Goal: Download file/media

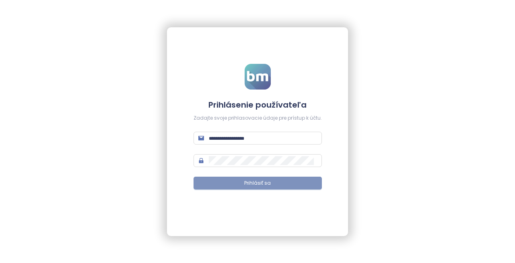
type input "**********"
click at [258, 186] on span "Prihlásiť sa" at bounding box center [257, 184] width 27 height 8
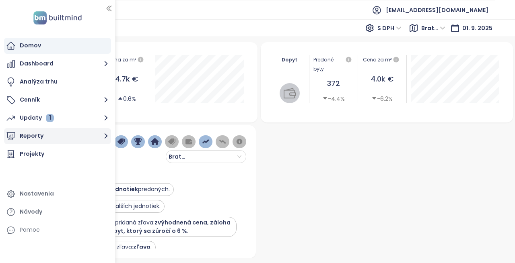
click at [43, 135] on button "Reporty" at bounding box center [57, 136] width 107 height 16
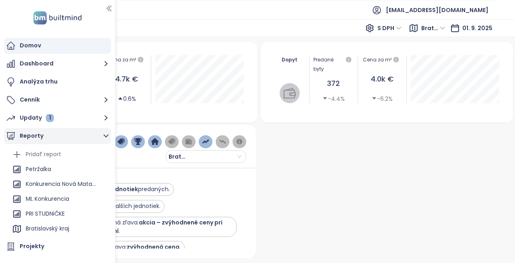
click at [105, 135] on icon "button" at bounding box center [106, 136] width 10 height 10
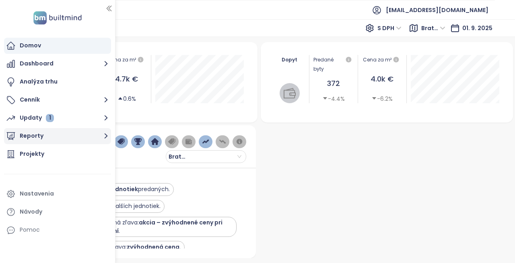
click at [105, 135] on icon "button" at bounding box center [106, 136] width 10 height 10
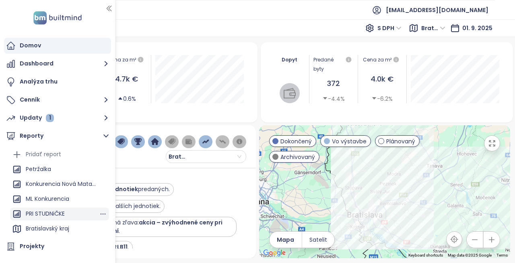
click at [53, 214] on div "PRI STUDNiČKE" at bounding box center [45, 214] width 39 height 10
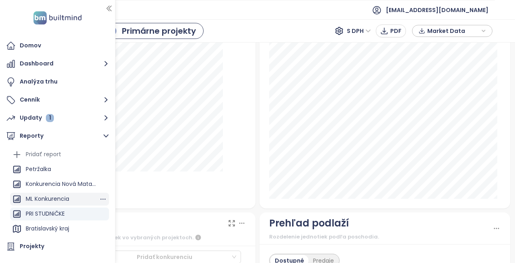
scroll to position [80, 0]
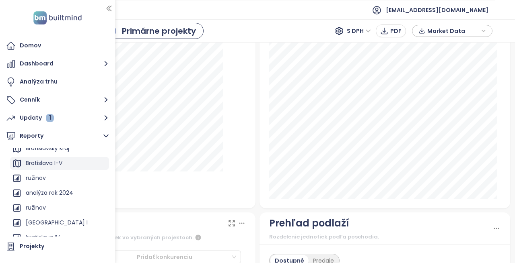
click at [67, 166] on div "Bratislava I-V" at bounding box center [59, 163] width 99 height 13
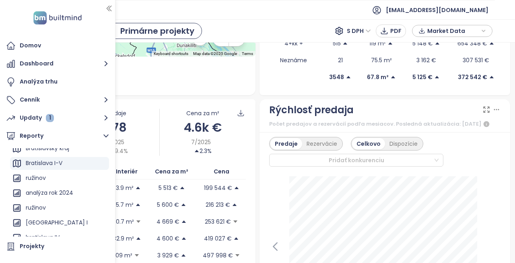
scroll to position [0, 0]
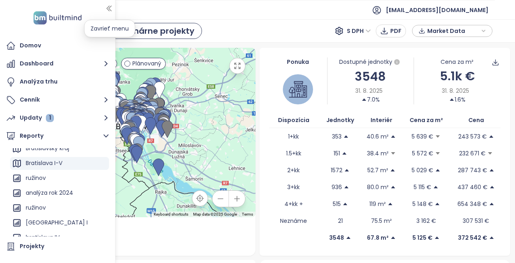
click at [107, 7] on icon "button" at bounding box center [109, 8] width 8 height 8
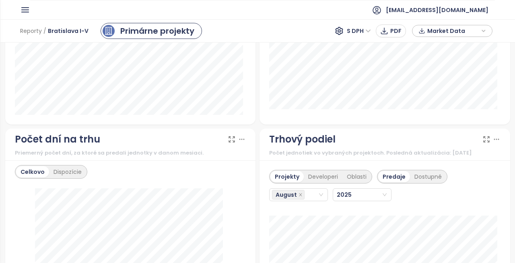
scroll to position [965, 0]
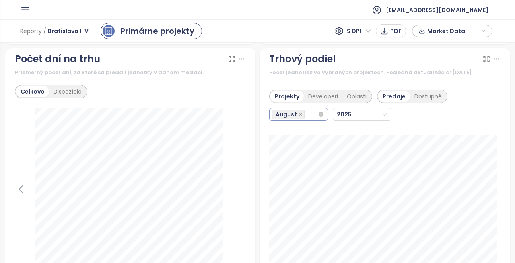
click at [290, 119] on span "August" at bounding box center [285, 114] width 21 height 9
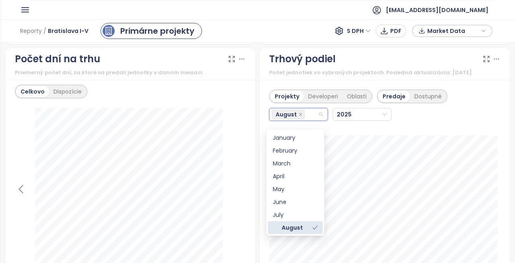
click at [299, 226] on div "August" at bounding box center [292, 227] width 39 height 9
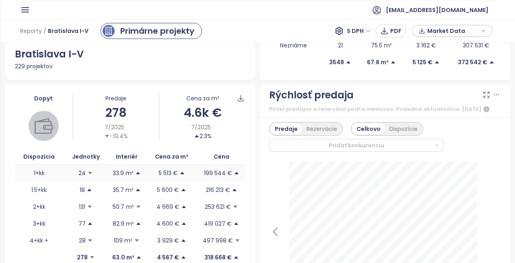
scroll to position [80, 0]
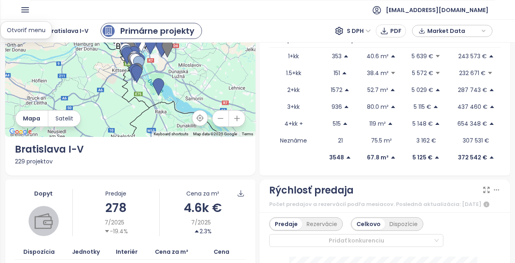
click at [25, 10] on icon "button" at bounding box center [25, 10] width 7 height 4
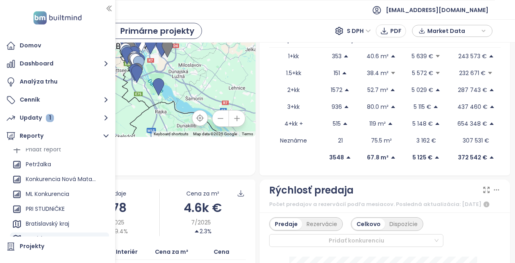
scroll to position [0, 0]
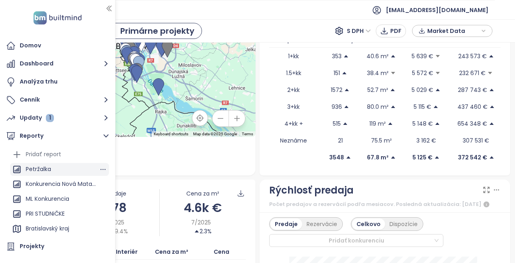
click at [44, 170] on div "Petržalka" at bounding box center [38, 169] width 25 height 10
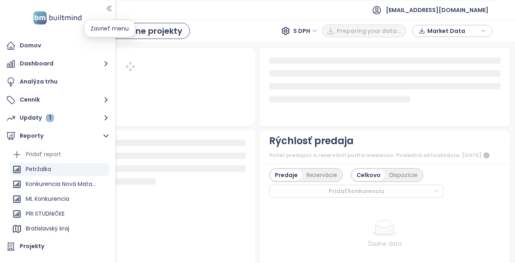
click at [109, 5] on icon "button" at bounding box center [109, 8] width 8 height 8
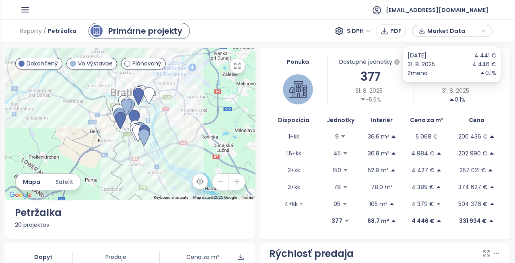
click at [455, 98] on div "0.1%" at bounding box center [457, 99] width 16 height 9
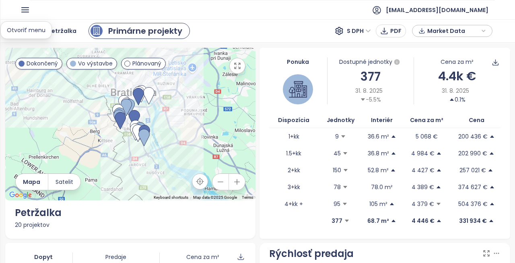
click at [22, 11] on icon "button" at bounding box center [25, 10] width 10 height 10
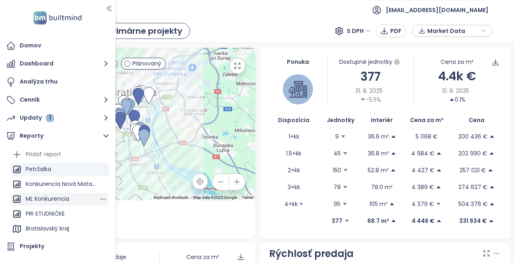
scroll to position [88, 0]
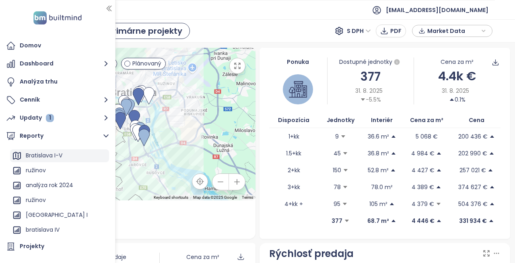
click at [62, 157] on div "Bratislava I-V" at bounding box center [44, 156] width 37 height 10
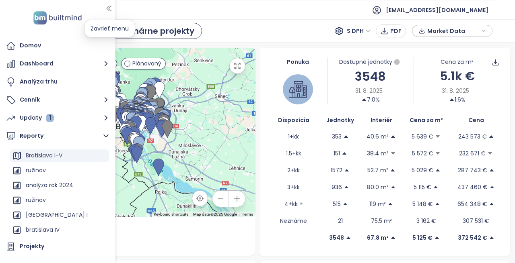
click at [108, 7] on icon "button" at bounding box center [109, 8] width 4 height 5
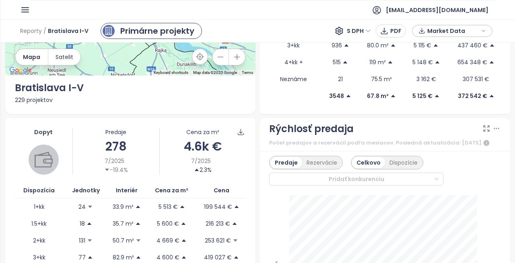
scroll to position [161, 0]
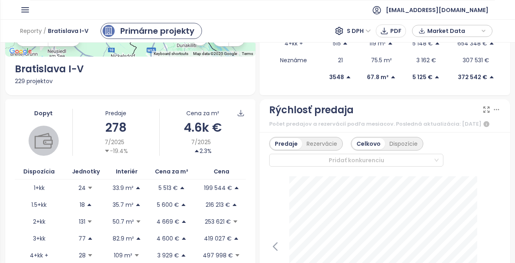
click at [122, 118] on div "Predaje 278 7/2025 -19.4%" at bounding box center [115, 132] width 86 height 47
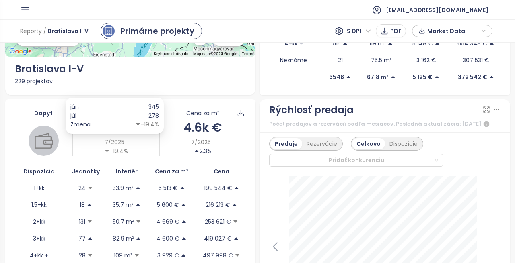
click at [120, 149] on div "-19.4%" at bounding box center [116, 151] width 24 height 9
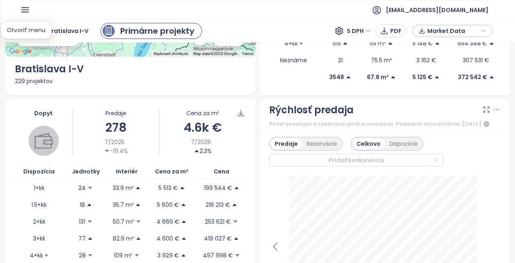
click at [26, 10] on icon "button" at bounding box center [25, 10] width 7 height 4
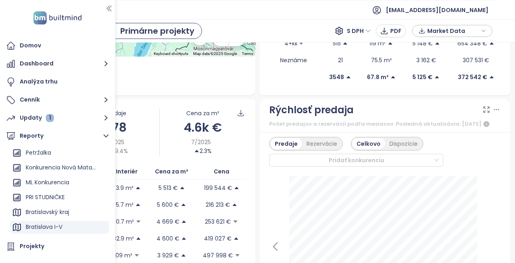
scroll to position [0, 0]
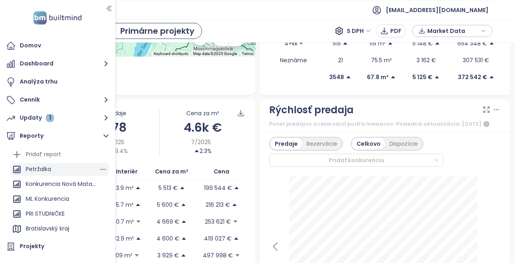
click at [46, 168] on div "Petržalka" at bounding box center [38, 169] width 25 height 10
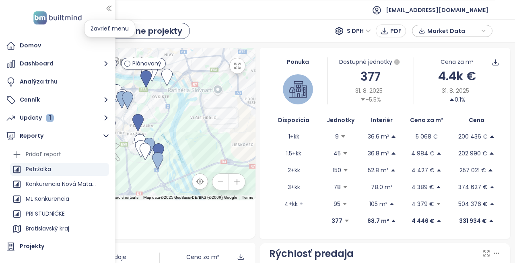
click at [109, 7] on icon "button" at bounding box center [109, 8] width 8 height 8
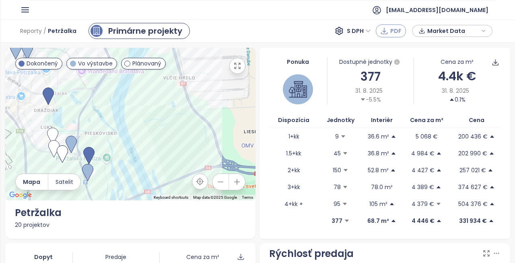
click at [383, 27] on icon "button" at bounding box center [384, 31] width 8 height 8
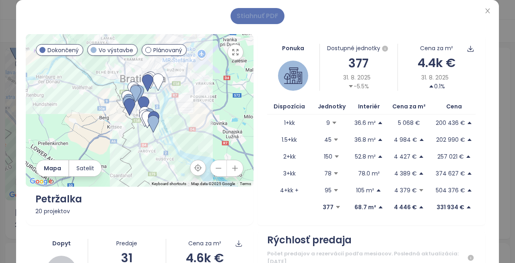
click at [258, 18] on span "Stiahnuť PDF" at bounding box center [257, 16] width 42 height 10
click at [485, 10] on icon "close" at bounding box center [487, 10] width 4 height 5
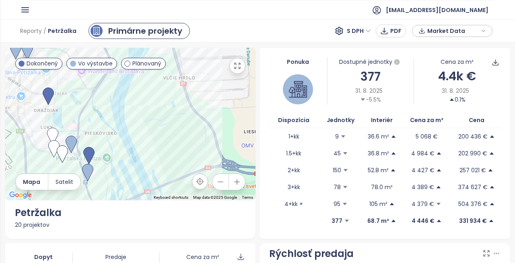
click at [21, 7] on icon "button" at bounding box center [25, 10] width 10 height 10
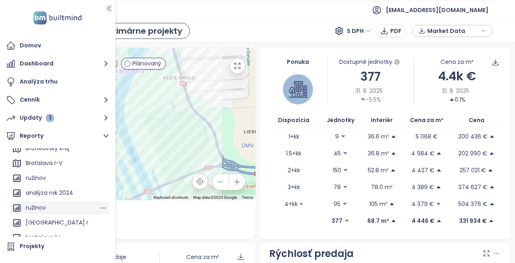
scroll to position [88, 0]
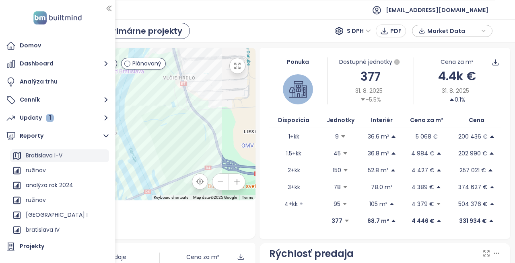
click at [51, 156] on div "Bratislava I-V" at bounding box center [44, 156] width 37 height 10
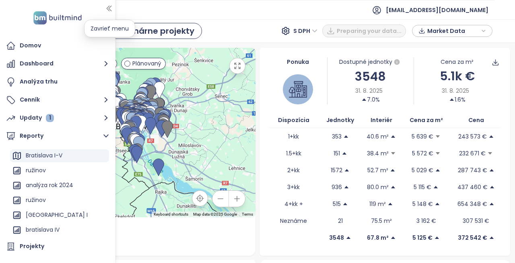
click at [107, 7] on icon "button" at bounding box center [109, 8] width 4 height 5
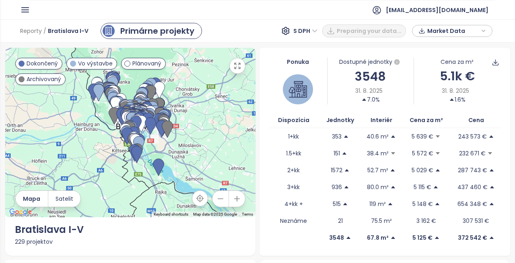
click at [237, 18] on ul "[EMAIL_ADDRESS][DOMAIN_NAME]" at bounding box center [262, 10] width 464 height 20
click at [392, 29] on span "PDF" at bounding box center [395, 31] width 11 height 9
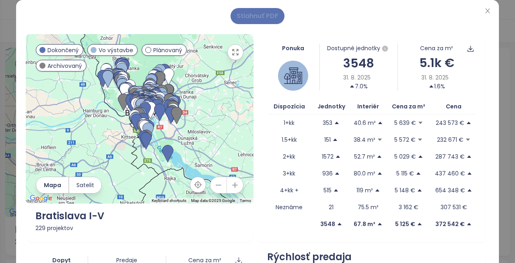
click at [264, 13] on span "Stiahnuť PDF" at bounding box center [257, 16] width 42 height 10
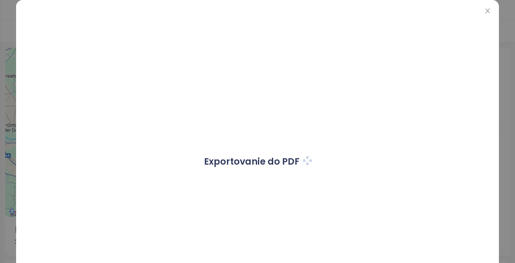
scroll to position [0, 0]
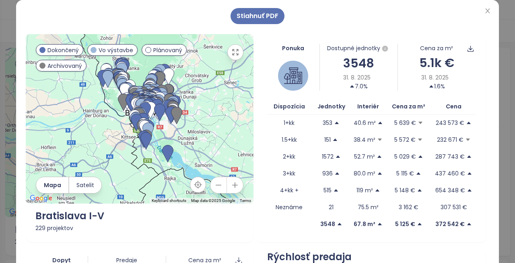
click at [498, 21] on div "Stiahnuť PDF To navigate the map with touch gestures double-tap and hold your f…" at bounding box center [257, 131] width 515 height 263
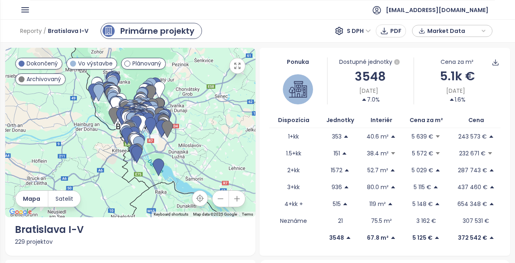
scroll to position [88, 0]
click at [24, 7] on icon "button" at bounding box center [25, 10] width 10 height 10
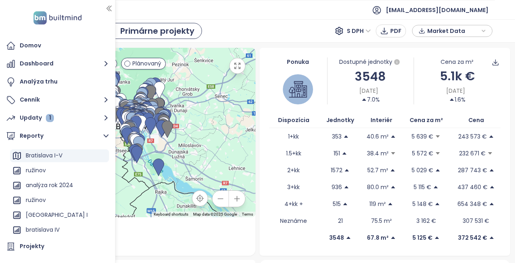
scroll to position [0, 0]
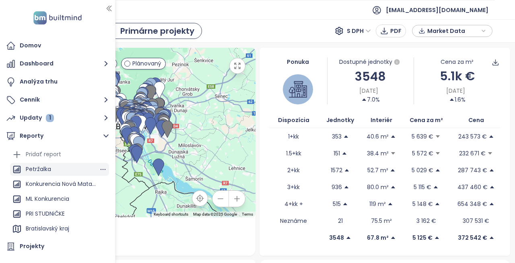
click at [51, 169] on div "Petržalka" at bounding box center [38, 169] width 25 height 10
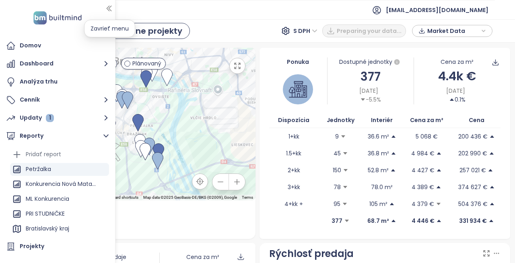
click at [109, 6] on icon "button" at bounding box center [109, 8] width 4 height 5
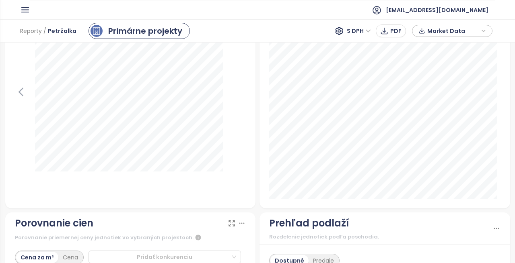
scroll to position [1206, 0]
